Goal: Information Seeking & Learning: Find specific fact

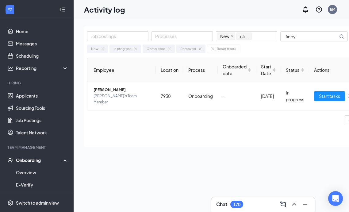
click at [335, 10] on div "EM" at bounding box center [332, 9] width 5 height 5
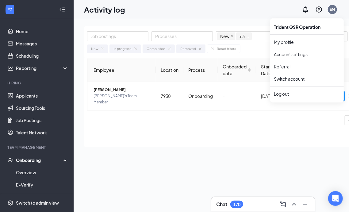
click at [195, 149] on div "Job postings Processes New In progress Completed Removed + 3 ... finby Export N…" at bounding box center [233, 129] width 298 height 206
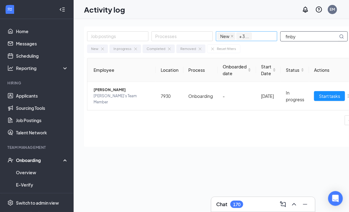
drag, startPoint x: 292, startPoint y: 36, endPoint x: 258, endPoint y: 37, distance: 33.8
click at [258, 37] on div "Job postings Processes New In progress Completed Removed + 3 ... finby" at bounding box center [220, 36] width 267 height 10
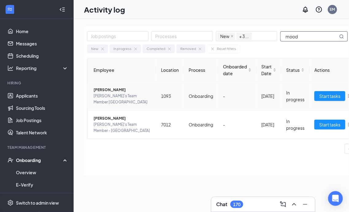
click at [107, 96] on span "[PERSON_NAME]'s Team Member [GEOGRAPHIC_DATA]" at bounding box center [123, 99] width 58 height 12
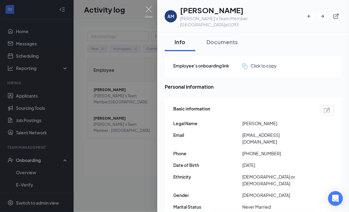
click at [174, 90] on div "Employee's onboarding link Click to copy Personal information Basic information…" at bounding box center [253, 199] width 177 height 286
drag, startPoint x: 180, startPoint y: 75, endPoint x: 218, endPoint y: 77, distance: 38.4
click at [180, 75] on div "Employee's onboarding link Click to copy Personal information Basic information…" at bounding box center [253, 199] width 177 height 286
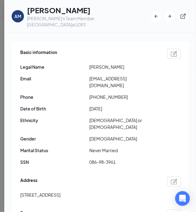
scroll to position [61, 0]
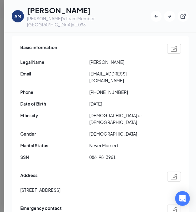
click at [156, 142] on span "Never Married" at bounding box center [123, 145] width 69 height 7
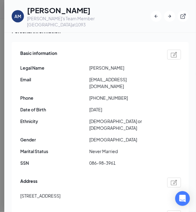
scroll to position [68, 0]
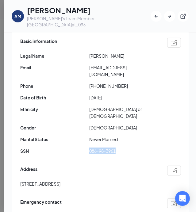
drag, startPoint x: 98, startPoint y: 131, endPoint x: 129, endPoint y: 132, distance: 30.1
click at [129, 148] on span "086-98-3961" at bounding box center [123, 151] width 69 height 7
copy span "086-98-3961"
drag, startPoint x: 20, startPoint y: 163, endPoint x: 138, endPoint y: 166, distance: 117.5
click at [138, 180] on div "[STREET_ADDRESS]" at bounding box center [100, 183] width 161 height 7
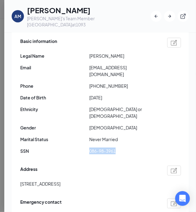
copy span "[STREET_ADDRESS]"
drag, startPoint x: 107, startPoint y: 73, endPoint x: 95, endPoint y: 74, distance: 12.3
click at [95, 83] on span "[PHONE_NUMBER]" at bounding box center [123, 86] width 69 height 7
copy span "4846323761"
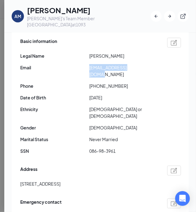
drag, startPoint x: 90, startPoint y: 62, endPoint x: 163, endPoint y: 62, distance: 72.7
click at [163, 64] on div "Email [EMAIL_ADDRESS][DOMAIN_NAME]" at bounding box center [100, 71] width 161 height 14
copy span "[EMAIL_ADDRESS][DOMAIN_NAME]"
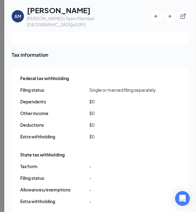
scroll to position [528, 0]
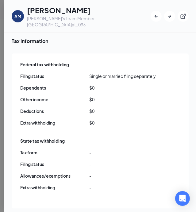
click at [107, 96] on div "Federal tax withholding Filing status Single or married filing separately Depen…" at bounding box center [100, 95] width 161 height 71
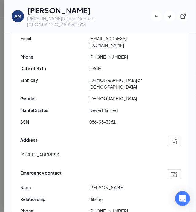
scroll to position [68, 0]
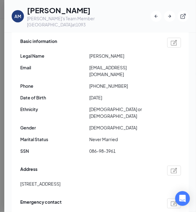
click at [95, 164] on div "Address [STREET_ADDRESS]" at bounding box center [100, 178] width 161 height 28
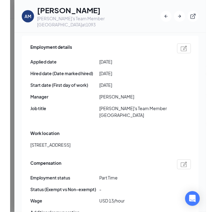
scroll to position [344, 0]
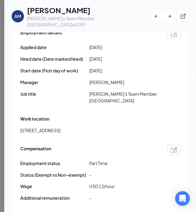
drag, startPoint x: 21, startPoint y: 97, endPoint x: 148, endPoint y: 98, distance: 127.0
click at [148, 127] on div "[STREET_ADDRESS]" at bounding box center [100, 130] width 161 height 7
copy span "[STREET_ADDRESS]"
drag, startPoint x: 75, startPoint y: 42, endPoint x: 91, endPoint y: 42, distance: 15.6
click at [75, 67] on span "Start date (First day of work)" at bounding box center [54, 70] width 69 height 7
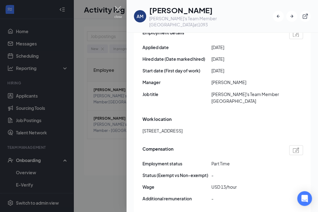
click at [119, 9] on img at bounding box center [118, 12] width 8 height 12
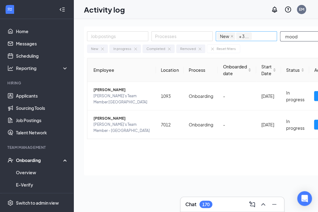
drag, startPoint x: 304, startPoint y: 37, endPoint x: 255, endPoint y: 37, distance: 49.4
click at [255, 37] on div "Job postings Processes New In progress Completed Removed + 3 ... mood" at bounding box center [220, 36] width 267 height 10
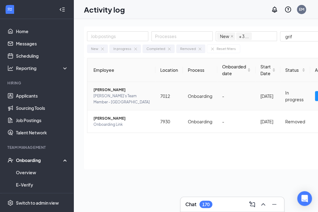
click at [113, 96] on span "[PERSON_NAME]'s Team Member - [GEOGRAPHIC_DATA]" at bounding box center [122, 99] width 57 height 12
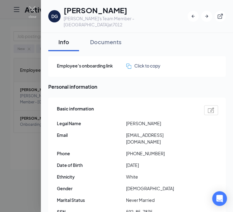
click at [133, 106] on div "Basic information" at bounding box center [137, 110] width 161 height 10
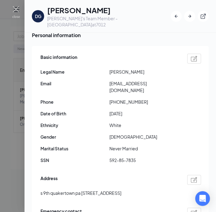
scroll to position [31, 0]
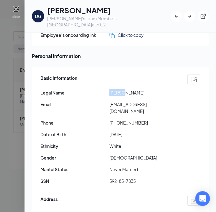
drag, startPoint x: 122, startPoint y: 87, endPoint x: 108, endPoint y: 87, distance: 14.4
click at [108, 89] on div "Legal Name [PERSON_NAME]" at bounding box center [121, 92] width 161 height 7
copy div "[PERSON_NAME]"
drag, startPoint x: 129, startPoint y: 86, endPoint x: 138, endPoint y: 86, distance: 9.5
click at [138, 89] on span "[PERSON_NAME]" at bounding box center [144, 92] width 69 height 7
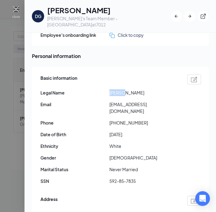
copy span "[PERSON_NAME]"
drag, startPoint x: 109, startPoint y: 169, endPoint x: 145, endPoint y: 170, distance: 35.3
click at [145, 178] on span "592-85-7835" at bounding box center [144, 181] width 69 height 7
copy span "592-85-7835"
drag, startPoint x: 45, startPoint y: 201, endPoint x: 49, endPoint y: 201, distance: 3.4
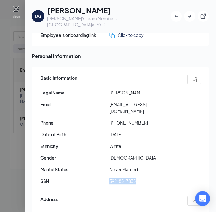
click at [46, 210] on span "s 9th quakertown pa [STREET_ADDRESS]" at bounding box center [81, 213] width 81 height 7
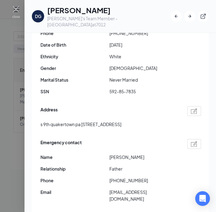
scroll to position [123, 0]
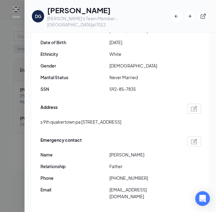
drag, startPoint x: 41, startPoint y: 110, endPoint x: 168, endPoint y: 111, distance: 127.0
click at [168, 118] on div "s 9th quakertown pa [STREET_ADDRESS]" at bounding box center [121, 121] width 161 height 7
copy span "s 9th quakertown pa [STREET_ADDRESS]"
click at [108, 33] on div "Basic information Legal Name [PERSON_NAME] Email [EMAIL_ADDRESS][DOMAIN_NAME] P…" at bounding box center [121, 39] width 161 height 116
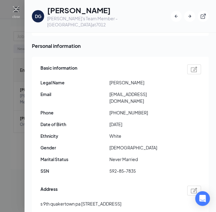
scroll to position [31, 0]
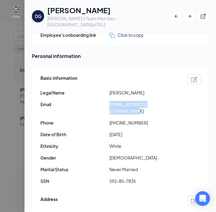
drag, startPoint x: 168, startPoint y: 98, endPoint x: 101, endPoint y: 97, distance: 67.2
click at [101, 101] on div "Email [EMAIL_ADDRESS][DOMAIN_NAME]" at bounding box center [121, 108] width 161 height 14
copy div "[EMAIL_ADDRESS][DOMAIN_NAME]"
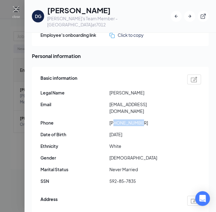
drag, startPoint x: 115, startPoint y: 110, endPoint x: 153, endPoint y: 113, distance: 38.1
click at [153, 119] on span "[PHONE_NUMBER]" at bounding box center [144, 122] width 69 height 7
click at [133, 141] on div "Basic information Legal Name [PERSON_NAME] Email [EMAIL_ADDRESS][DOMAIN_NAME] P…" at bounding box center [121, 131] width 161 height 116
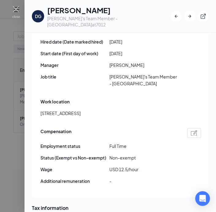
scroll to position [320, 0]
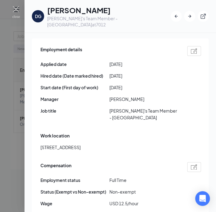
drag, startPoint x: 41, startPoint y: 126, endPoint x: 146, endPoint y: 127, distance: 105.9
click at [146, 144] on div "[STREET_ADDRESS]" at bounding box center [121, 147] width 161 height 7
click at [112, 107] on span "[PERSON_NAME]'s Team Member - [GEOGRAPHIC_DATA]" at bounding box center [144, 114] width 69 height 14
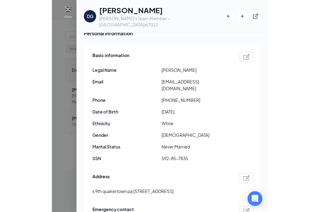
scroll to position [61, 0]
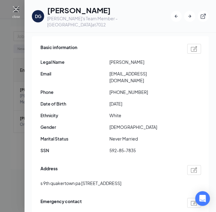
click at [13, 9] on img at bounding box center [16, 12] width 8 height 12
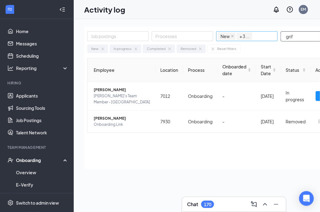
drag, startPoint x: 299, startPoint y: 37, endPoint x: 259, endPoint y: 38, distance: 40.5
click at [261, 38] on div "Job postings Processes New In progress Completed Removed + 3 ... grif" at bounding box center [220, 36] width 267 height 10
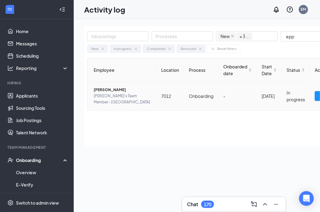
click at [112, 93] on span "[PERSON_NAME]'s Team Member - [GEOGRAPHIC_DATA]" at bounding box center [123, 99] width 58 height 12
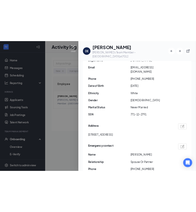
scroll to position [61, 0]
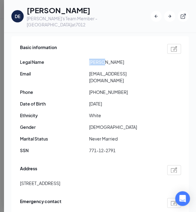
drag, startPoint x: 104, startPoint y: 57, endPoint x: 68, endPoint y: 56, distance: 36.5
click at [69, 59] on div "Legal Name [PERSON_NAME]" at bounding box center [100, 62] width 161 height 7
drag, startPoint x: 105, startPoint y: 56, endPoint x: 130, endPoint y: 58, distance: 25.2
click at [130, 59] on span "[PERSON_NAME]" at bounding box center [123, 62] width 69 height 7
drag, startPoint x: 87, startPoint y: 137, endPoint x: 131, endPoint y: 140, distance: 43.7
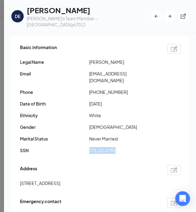
click at [131, 147] on div "SSN 771-12-2791" at bounding box center [100, 150] width 161 height 7
drag, startPoint x: 19, startPoint y: 168, endPoint x: 161, endPoint y: 173, distance: 141.8
click at [161, 173] on div "Basic information Legal Name [PERSON_NAME] Email [EMAIL_ADDRESS][DOMAIN_NAME] P…" at bounding box center [99, 154] width 177 height 237
click at [102, 70] on span "[EMAIL_ADDRESS][DOMAIN_NAME]" at bounding box center [123, 77] width 69 height 14
drag, startPoint x: 95, startPoint y: 79, endPoint x: 139, endPoint y: 83, distance: 44.4
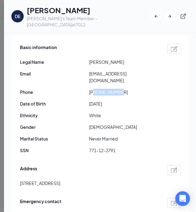
click at [139, 83] on div "Basic information Legal Name [PERSON_NAME] Email [EMAIL_ADDRESS][DOMAIN_NAME] P…" at bounding box center [100, 100] width 161 height 116
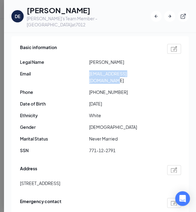
drag, startPoint x: 90, startPoint y: 67, endPoint x: 181, endPoint y: 73, distance: 91.9
click at [181, 73] on div "Basic information Legal Name [PERSON_NAME] Email [EMAIL_ADDRESS][DOMAIN_NAME] P…" at bounding box center [99, 154] width 177 height 237
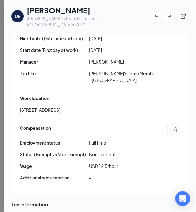
scroll to position [368, 0]
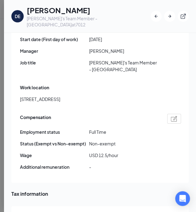
drag, startPoint x: 20, startPoint y: 80, endPoint x: 120, endPoint y: 85, distance: 100.8
click at [120, 85] on div "Work location [STREET_ADDRESS]" at bounding box center [100, 95] width 161 height 25
click at [121, 129] on span "Full Time" at bounding box center [123, 132] width 69 height 7
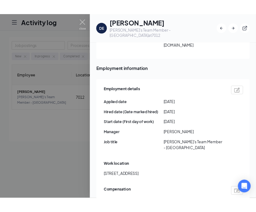
scroll to position [276, 0]
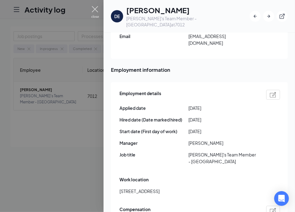
click at [95, 9] on img at bounding box center [95, 12] width 8 height 12
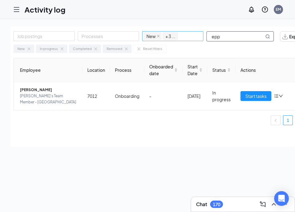
drag, startPoint x: 239, startPoint y: 35, endPoint x: 173, endPoint y: 35, distance: 66.3
click at [174, 35] on div "Job postings Processes New In progress Completed Removed + 3 ... epp" at bounding box center [147, 36] width 267 height 10
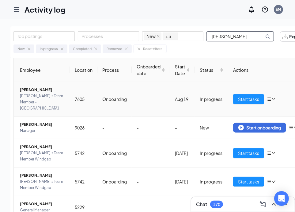
type input "[PERSON_NAME]"
click at [41, 100] on span "[PERSON_NAME]'s Team Member - [GEOGRAPHIC_DATA]" at bounding box center [42, 102] width 45 height 18
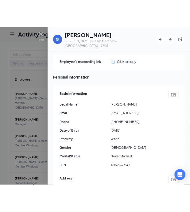
scroll to position [31, 0]
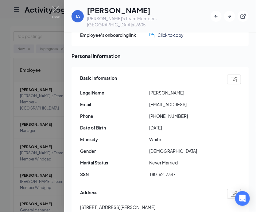
click at [114, 83] on div "Basic information Legal Name [PERSON_NAME] Email [EMAIL_ADDRESS] Phone [PHONE_N…" at bounding box center [160, 128] width 161 height 110
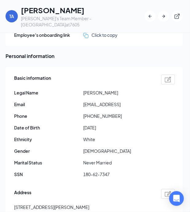
click at [98, 136] on span "White" at bounding box center [117, 139] width 69 height 7
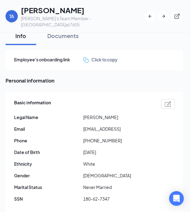
scroll to position [0, 0]
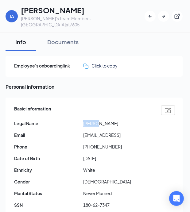
drag, startPoint x: 93, startPoint y: 118, endPoint x: 59, endPoint y: 119, distance: 33.5
click at [59, 120] on div "Legal Name [PERSON_NAME]" at bounding box center [94, 123] width 161 height 7
drag, startPoint x: 82, startPoint y: 198, endPoint x: 122, endPoint y: 198, distance: 39.6
click at [122, 202] on div "SSN 180-62-7347" at bounding box center [94, 205] width 161 height 7
click at [69, 167] on span "Ethnicity" at bounding box center [48, 170] width 69 height 7
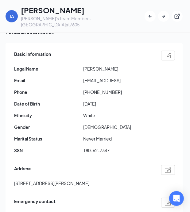
scroll to position [61, 0]
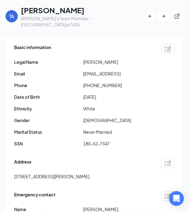
drag, startPoint x: 14, startPoint y: 170, endPoint x: 98, endPoint y: 172, distance: 84.1
click at [98, 173] on div "[STREET_ADDRESS][PERSON_NAME]" at bounding box center [94, 176] width 161 height 7
drag, startPoint x: 129, startPoint y: 69, endPoint x: 69, endPoint y: 69, distance: 60.8
click at [69, 70] on div "Email [EMAIL_ADDRESS]" at bounding box center [94, 73] width 161 height 7
drag, startPoint x: 88, startPoint y: 81, endPoint x: 128, endPoint y: 81, distance: 39.9
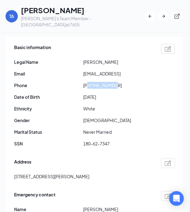
click at [128, 82] on span "[PHONE_NUMBER]" at bounding box center [117, 85] width 69 height 7
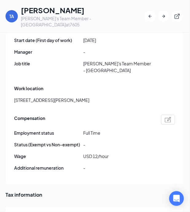
scroll to position [368, 0]
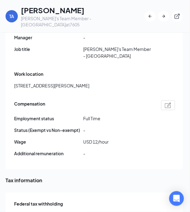
drag, startPoint x: 14, startPoint y: 74, endPoint x: 108, endPoint y: 75, distance: 94.2
click at [108, 82] on div "[STREET_ADDRESS][PERSON_NAME]" at bounding box center [94, 85] width 161 height 7
click at [132, 115] on span "Full Time" at bounding box center [117, 118] width 69 height 7
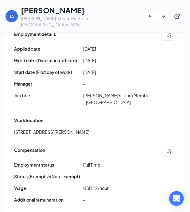
scroll to position [313, 0]
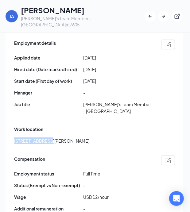
drag, startPoint x: 14, startPoint y: 128, endPoint x: 47, endPoint y: 129, distance: 33.5
click at [47, 137] on span "[STREET_ADDRESS][PERSON_NAME]" at bounding box center [51, 140] width 75 height 7
click at [81, 91] on div "Employment details Applied date [DATE] Hired date (Date marked hired) [DATE] St…" at bounding box center [94, 78] width 161 height 81
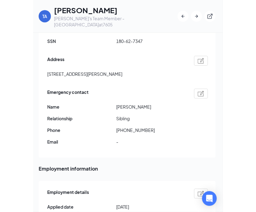
scroll to position [6, 0]
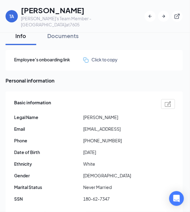
click at [133, 114] on span "[PERSON_NAME]" at bounding box center [117, 117] width 69 height 7
